Goal: Task Accomplishment & Management: Manage account settings

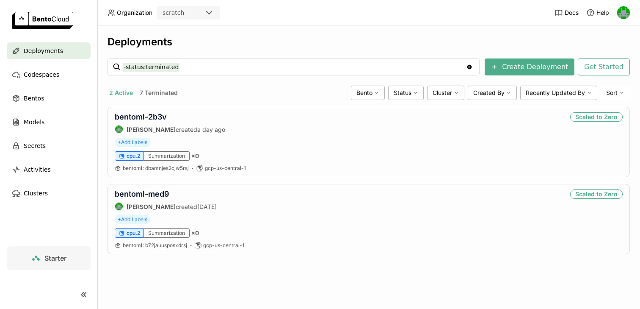
click at [210, 11] on icon at bounding box center [209, 13] width 10 height 10
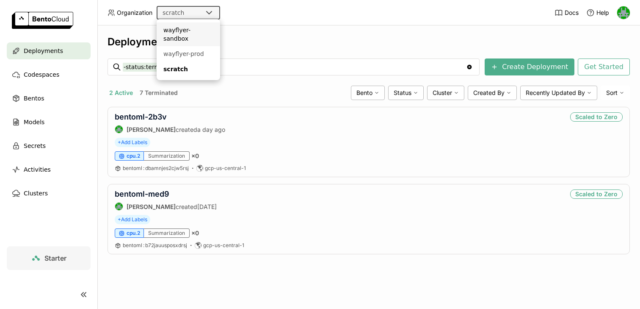
click at [199, 30] on div "wayflyer-sandbox" at bounding box center [188, 34] width 50 height 17
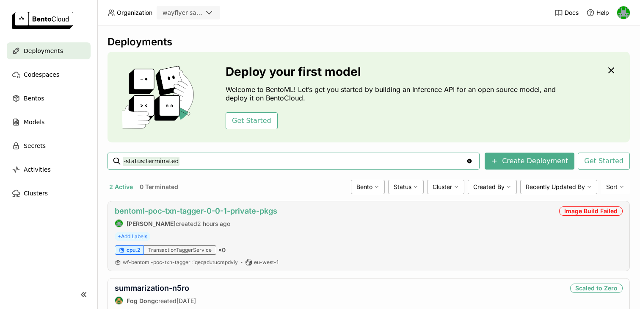
click at [237, 209] on link "bentoml-poc-txn-tagger-0-0-1-private-pkgs" at bounding box center [196, 210] width 163 height 9
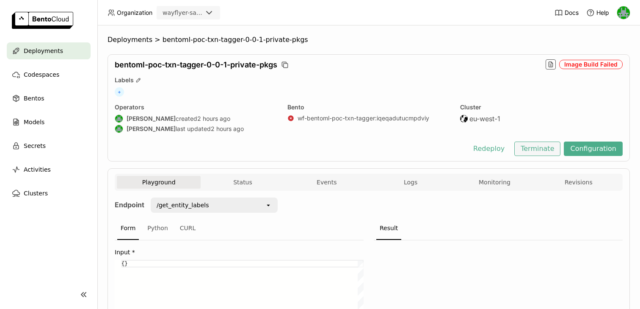
click at [538, 145] on button "Terminate" at bounding box center [537, 148] width 46 height 14
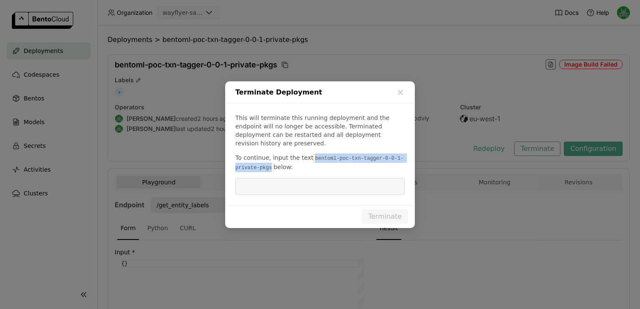
drag, startPoint x: 310, startPoint y: 152, endPoint x: 272, endPoint y: 160, distance: 39.4
click at [272, 160] on code "bentoml-poc-txn-tagger-0-0-1-private-pkgs" at bounding box center [319, 163] width 168 height 18
copy code "bentoml-poc-txn-tagger-0-0-1-private-pkgs"
click at [271, 178] on input "dialog" at bounding box center [319, 186] width 159 height 16
paste input "bentoml-poc-txn-tagger-0-0-1-private-pkgs"
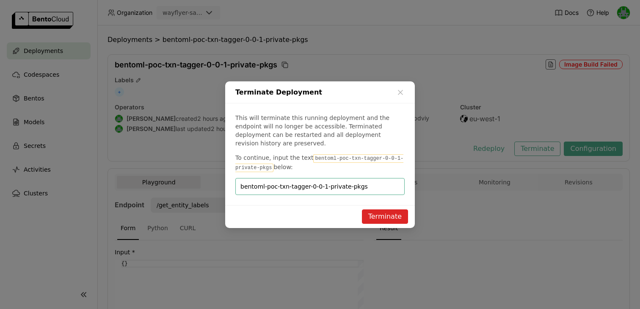
type input "bentoml-poc-txn-tagger-0-0-1-private-pkgs"
click at [379, 210] on button "Terminate" at bounding box center [385, 216] width 46 height 14
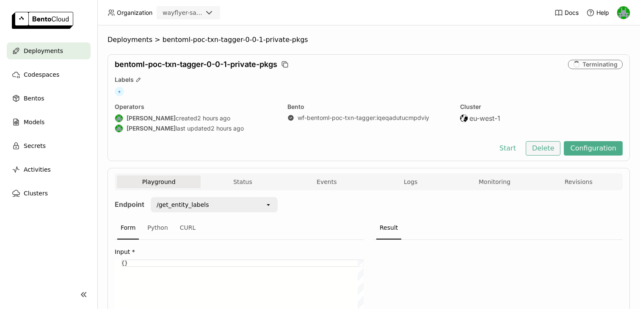
click at [541, 150] on button "Delete" at bounding box center [543, 148] width 35 height 14
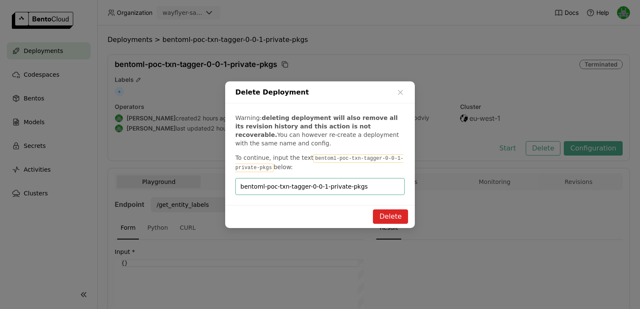
type input "bentoml-poc-txn-tagger-0-0-1-private-pkgs"
click at [383, 217] on button "Delete" at bounding box center [390, 216] width 35 height 14
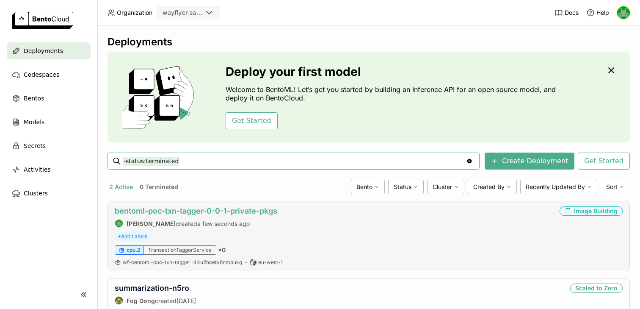
click at [230, 212] on link "bentoml-poc-txn-tagger-0-0-1-private-pkgs" at bounding box center [196, 210] width 163 height 9
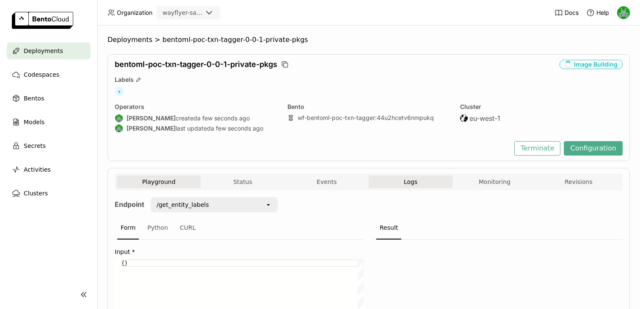
click at [419, 182] on button "Logs" at bounding box center [411, 181] width 84 height 13
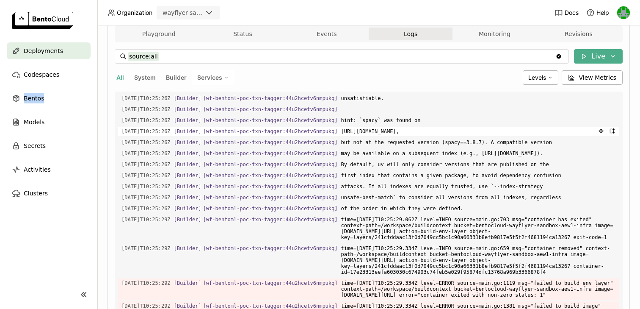
scroll to position [14307, 0]
drag, startPoint x: 370, startPoint y: 173, endPoint x: 445, endPoint y: 170, distance: 75.4
click at [445, 147] on span "but not at the requested version (spacy==3.8.7). A compatible version" at bounding box center [478, 142] width 275 height 9
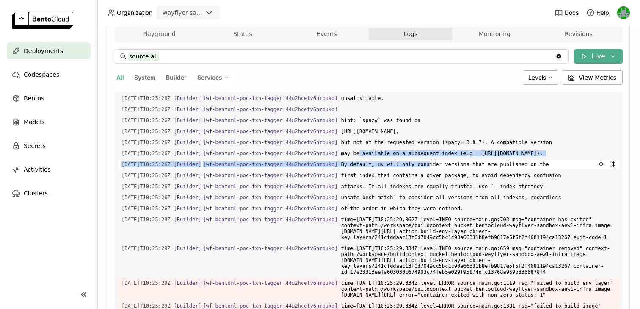
drag, startPoint x: 371, startPoint y: 184, endPoint x: 441, endPoint y: 196, distance: 70.6
click at [441, 196] on div "Load older logs 2025-09-17T10:23:52Z [Builder] [ wf-bentoml-poc-txn-tagger:44u2…" at bounding box center [368, 218] width 501 height 254
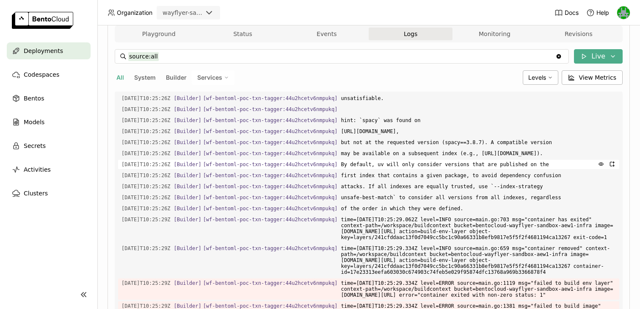
click at [450, 169] on span "By default, uv will only consider versions that are published on the" at bounding box center [478, 164] width 275 height 9
drag, startPoint x: 411, startPoint y: 205, endPoint x: 445, endPoint y: 219, distance: 37.0
click at [445, 219] on div "Load older logs 2025-09-17T10:23:52Z [Builder] [ wf-bentoml-poc-txn-tagger:44u2…" at bounding box center [368, 218] width 501 height 254
click at [446, 191] on span "attacks. If all indexes are equally trusted, use `--index-strategy" at bounding box center [478, 186] width 275 height 9
drag, startPoint x: 525, startPoint y: 215, endPoint x: 422, endPoint y: 229, distance: 102.9
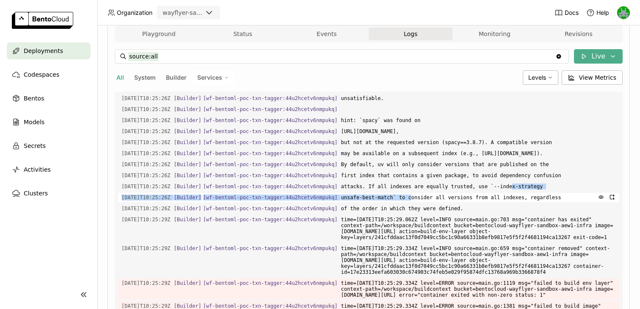
click at [422, 229] on div "Load older logs 2025-09-17T10:23:52Z [Builder] [ wf-bentoml-poc-txn-tagger:44u2…" at bounding box center [368, 218] width 501 height 254
click at [422, 202] on span "unsafe-best-match` to consider all versions from all indexes, regardless" at bounding box center [478, 197] width 275 height 9
drag, startPoint x: 525, startPoint y: 215, endPoint x: 424, endPoint y: 226, distance: 101.4
click at [424, 226] on div "Load older logs 2025-09-17T10:23:52Z [Builder] [ wf-bentoml-poc-txn-tagger:44u2…" at bounding box center [368, 218] width 501 height 254
click at [424, 202] on span "unsafe-best-match` to consider all versions from all indexes, regardless" at bounding box center [478, 197] width 275 height 9
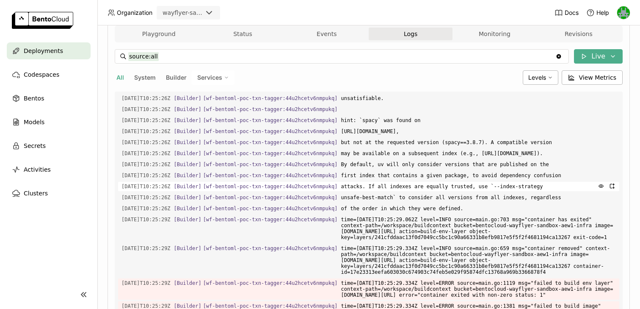
drag, startPoint x: 525, startPoint y: 215, endPoint x: 573, endPoint y: 214, distance: 48.7
click at [573, 191] on span "attacks. If all indexes are equally trusted, use `--index-strategy" at bounding box center [478, 186] width 275 height 9
copy span "--index-strategy"
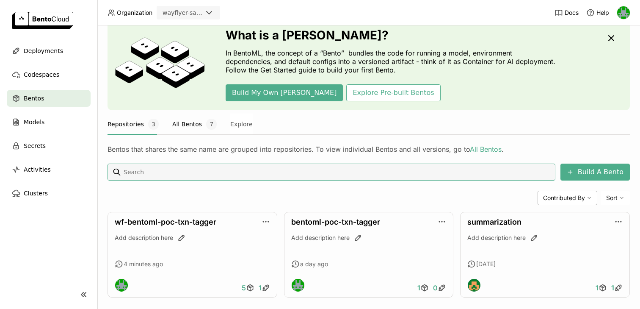
scroll to position [44, 0]
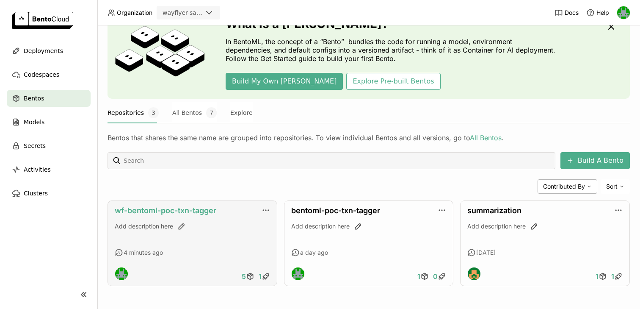
click at [168, 210] on link "wf-bentoml-poc-txn-tagger" at bounding box center [166, 210] width 102 height 9
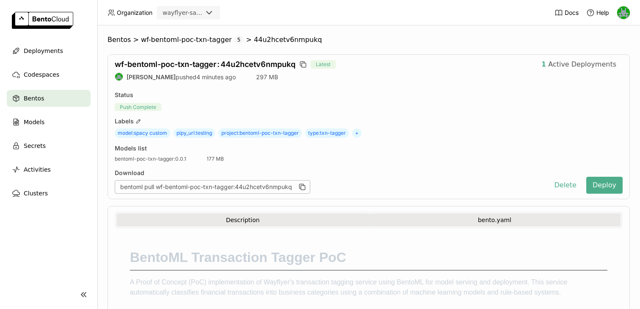
click at [425, 218] on button "bento.yaml" at bounding box center [495, 219] width 252 height 13
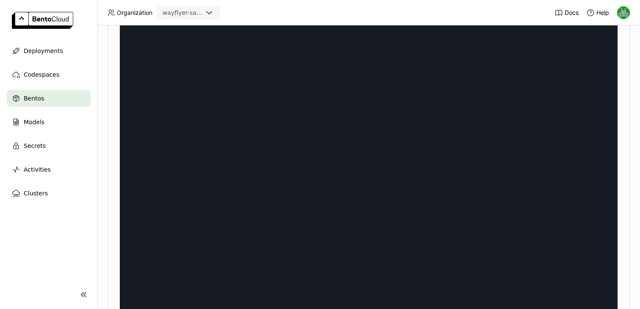
scroll to position [0, 803]
